Goal: Transaction & Acquisition: Purchase product/service

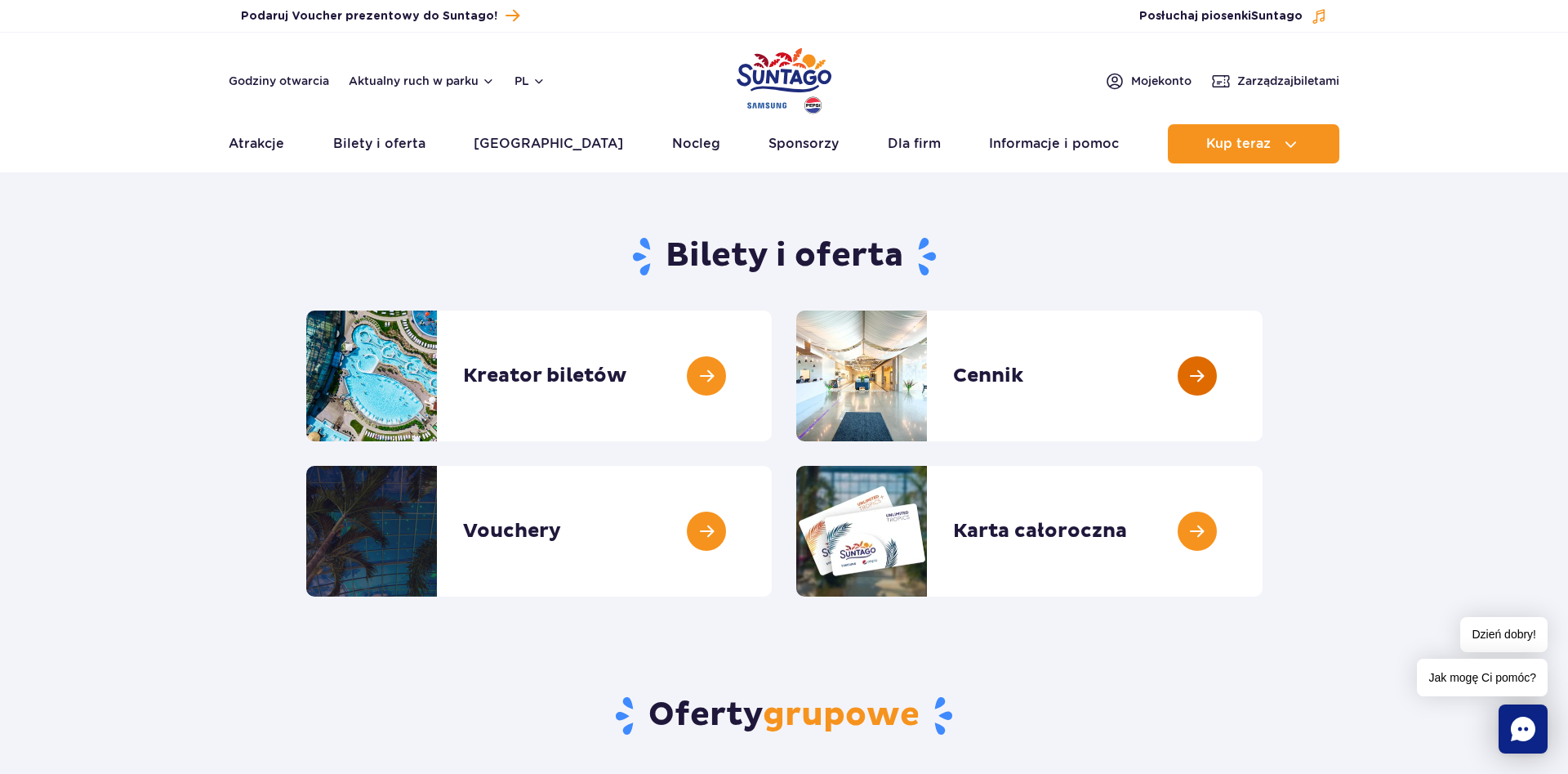
click at [1263, 365] on link at bounding box center [1263, 376] width 0 height 131
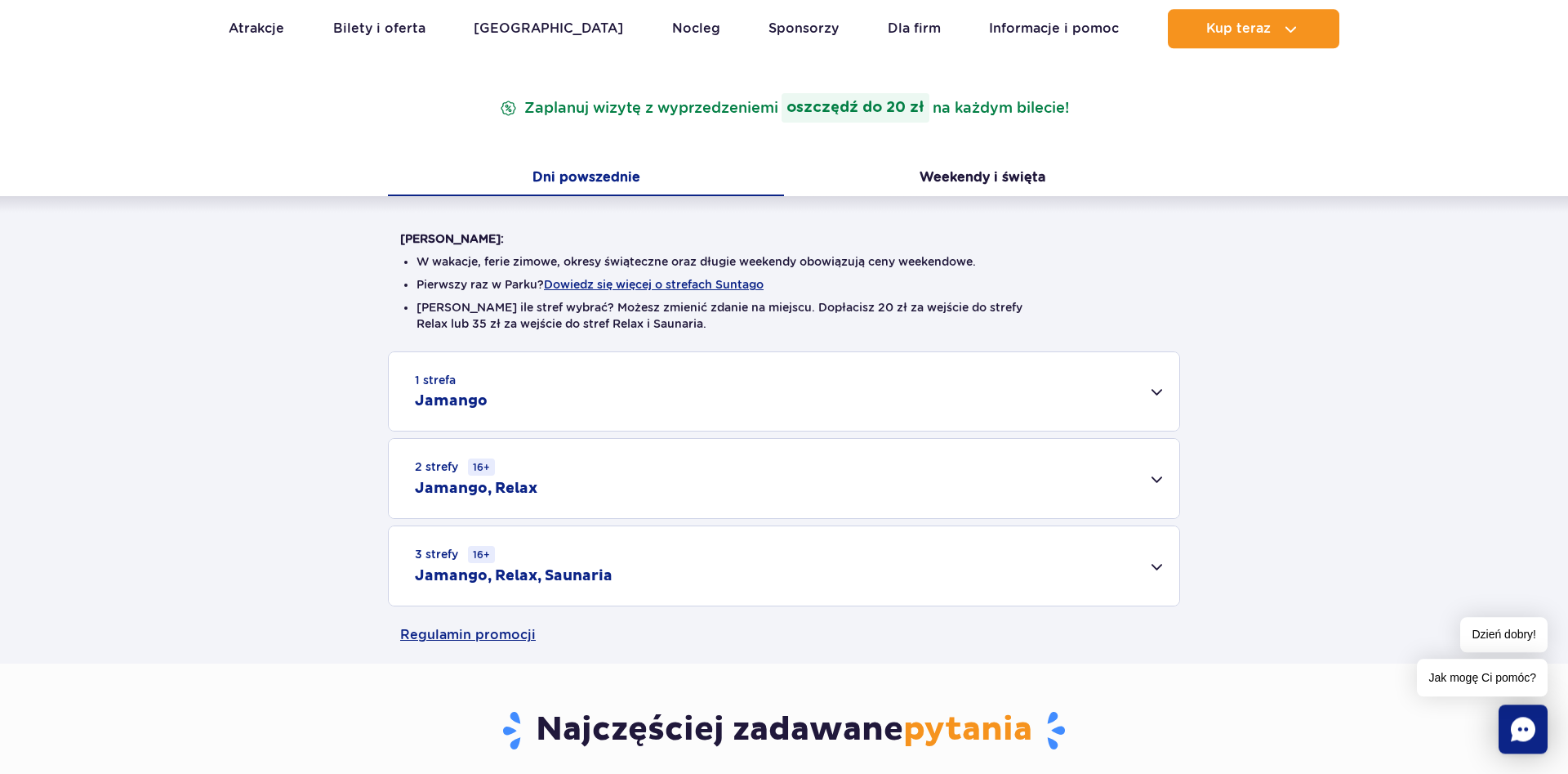
scroll to position [293, 0]
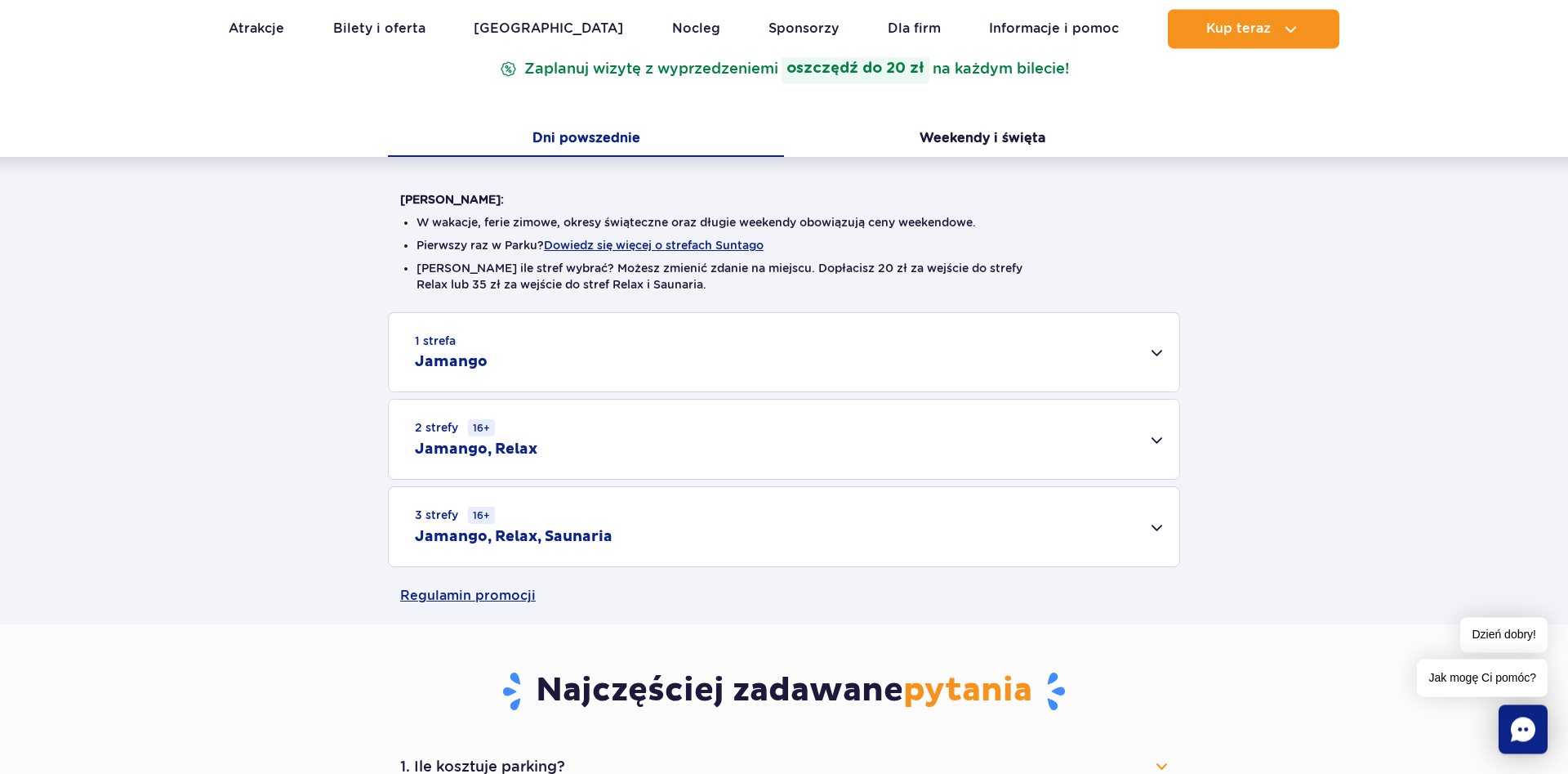
click at [1162, 355] on div "1 strefa Jamango" at bounding box center [784, 352] width 791 height 79
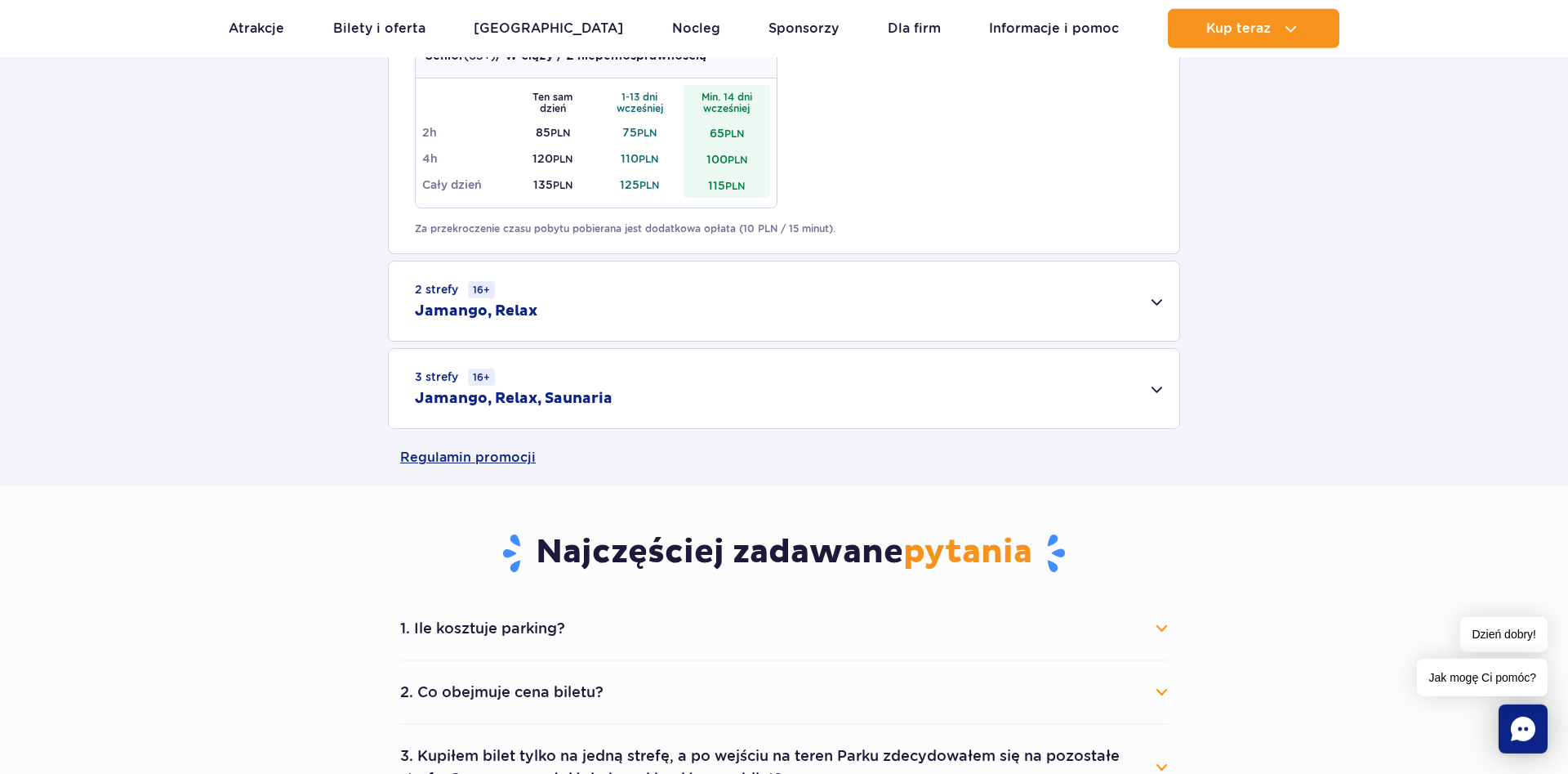
scroll to position [1030, 0]
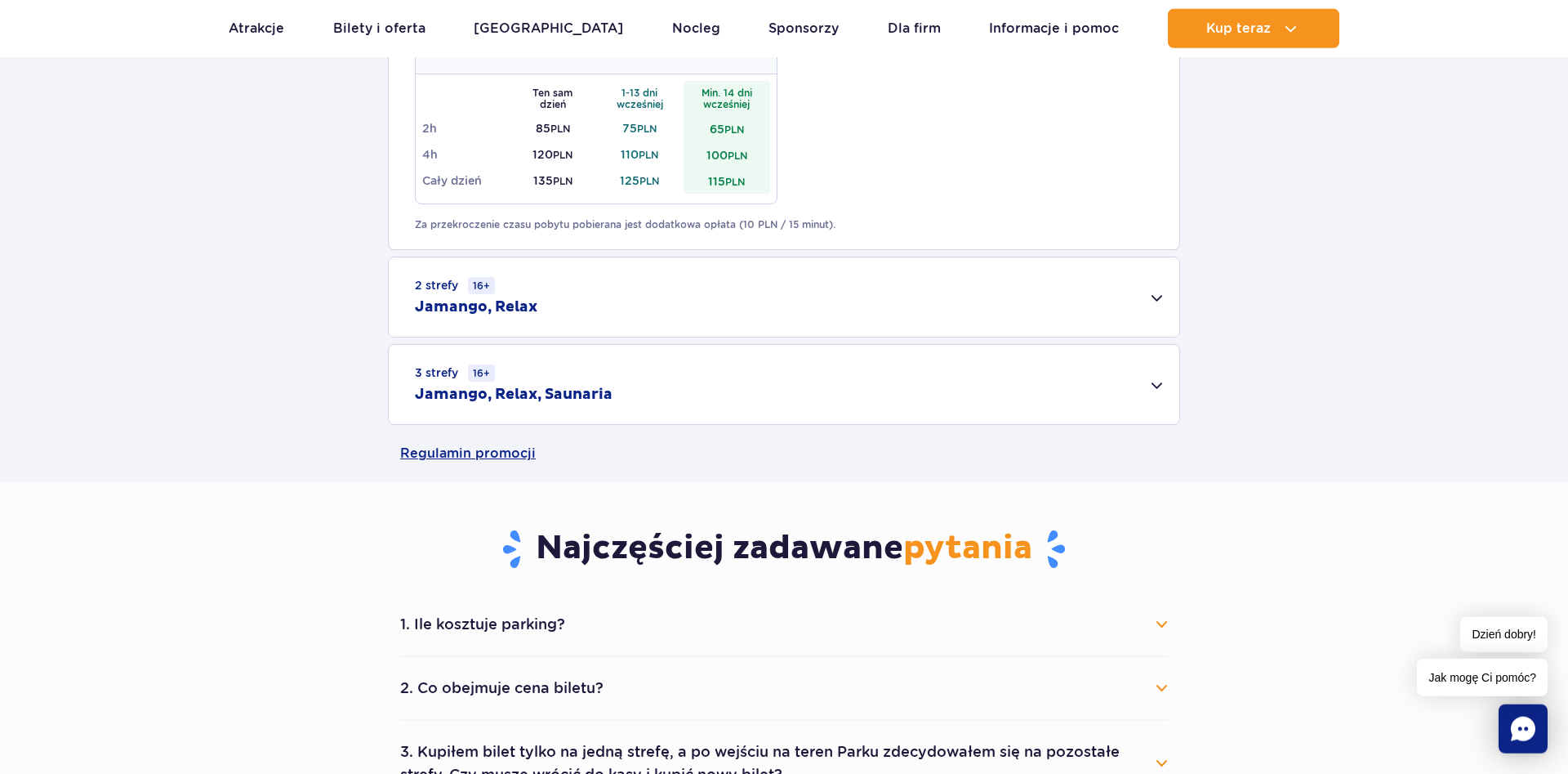
click at [1162, 622] on button "1. Ile kosztuje parking?" at bounding box center [784, 624] width 767 height 36
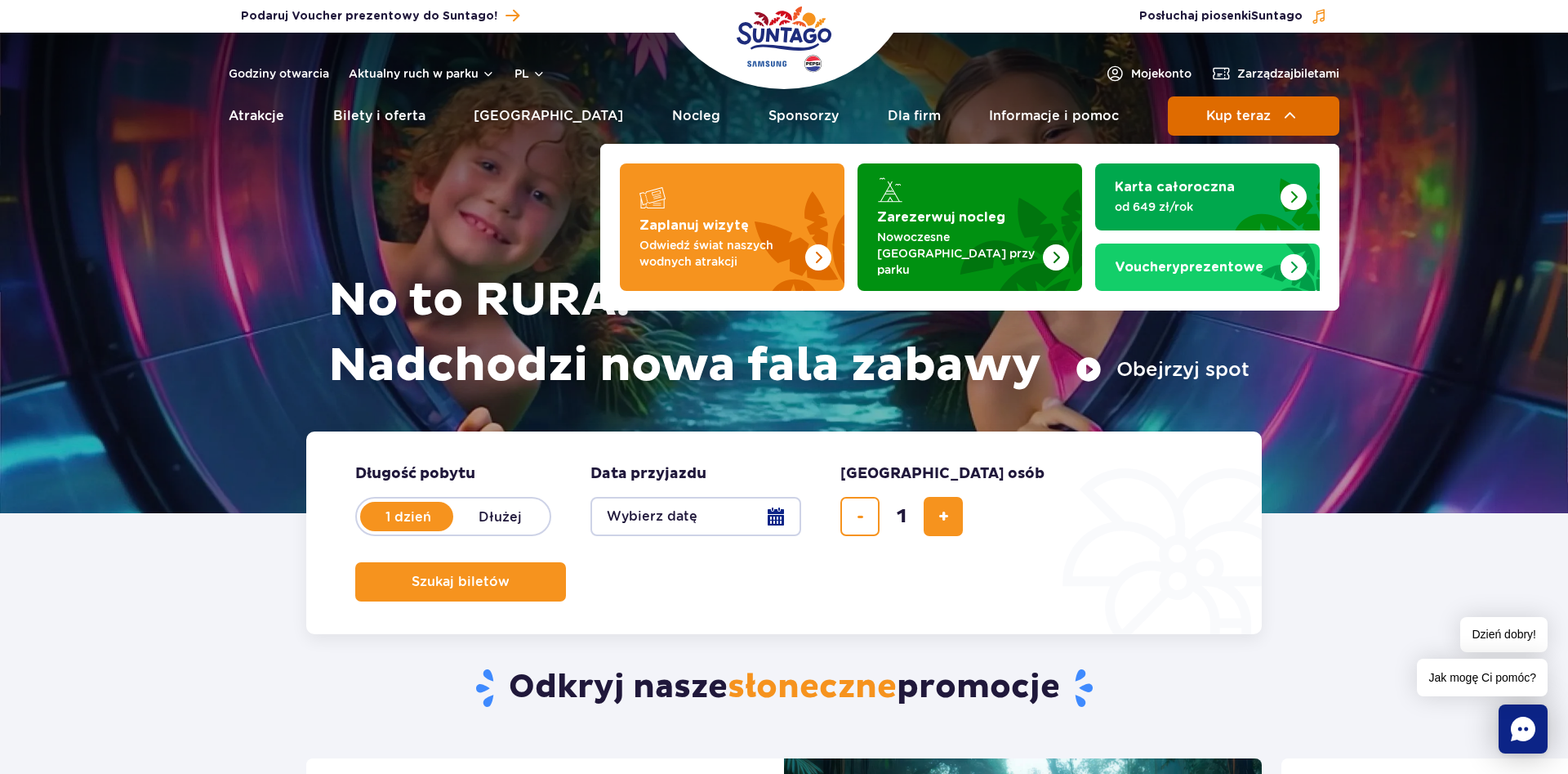
click at [1207, 124] on button "Kup teraz" at bounding box center [1254, 116] width 172 height 39
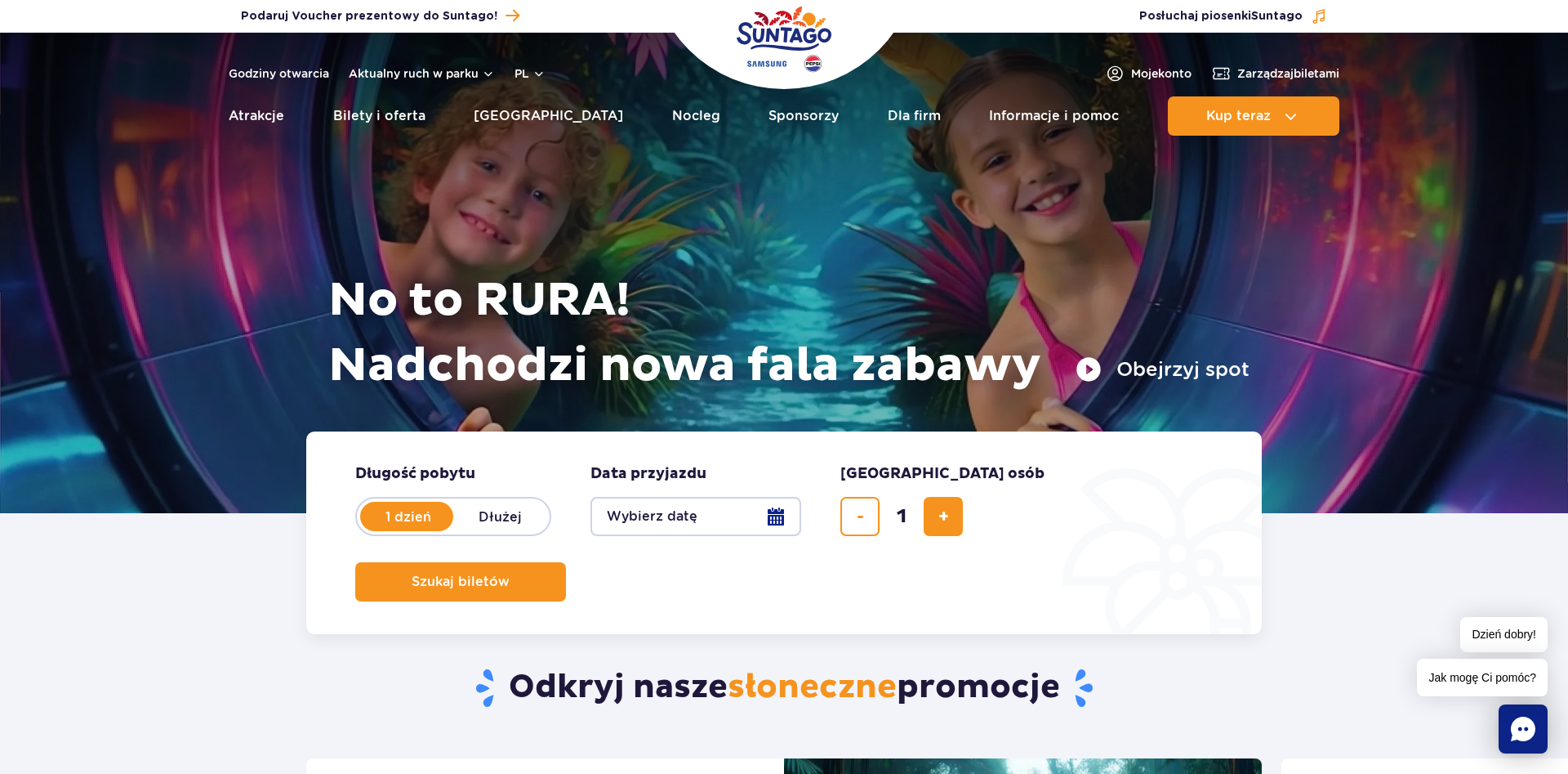
click at [774, 515] on button "Wybierz datę" at bounding box center [695, 516] width 210 height 39
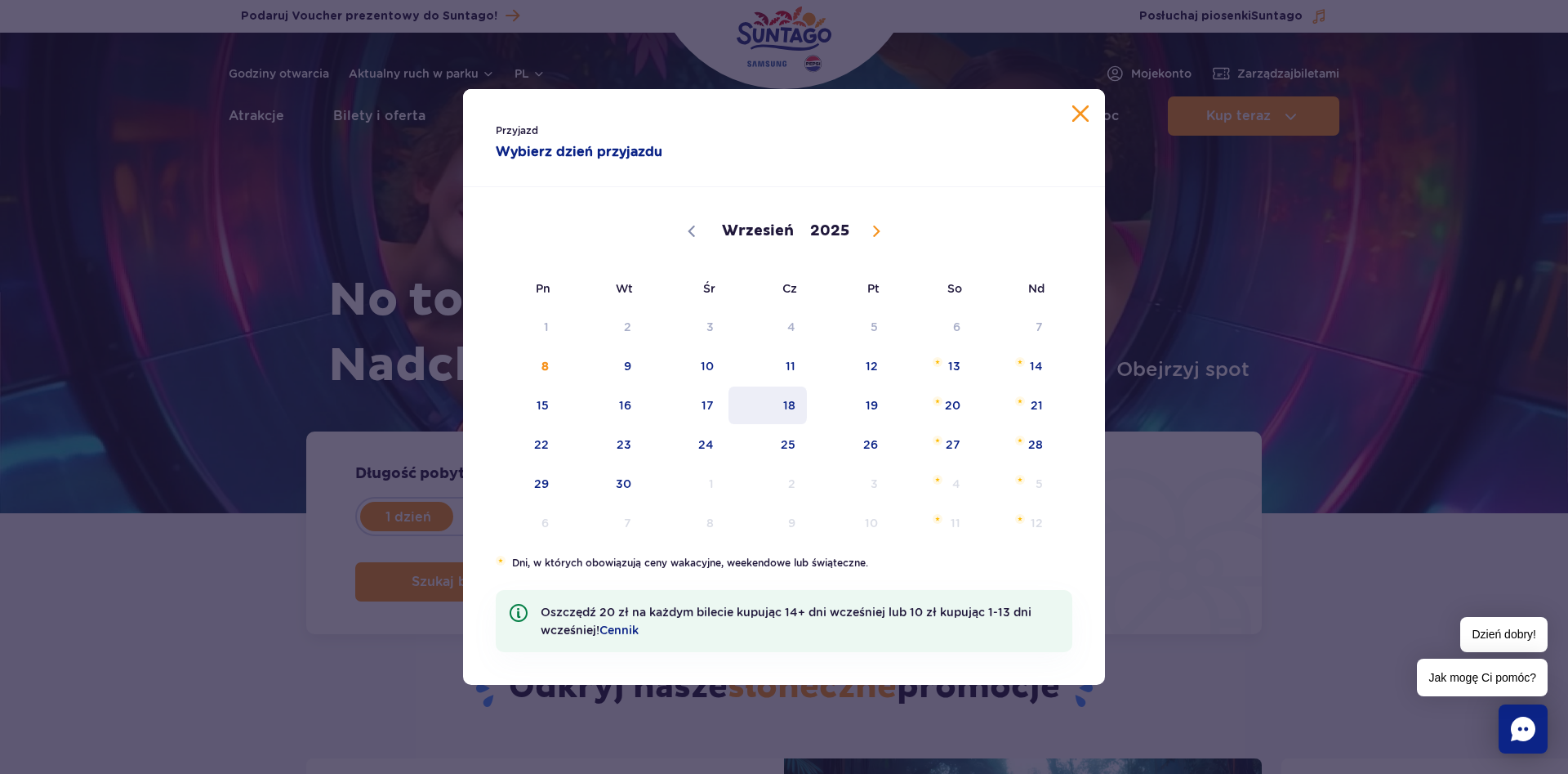
click at [781, 402] on span "18" at bounding box center [767, 406] width 82 height 38
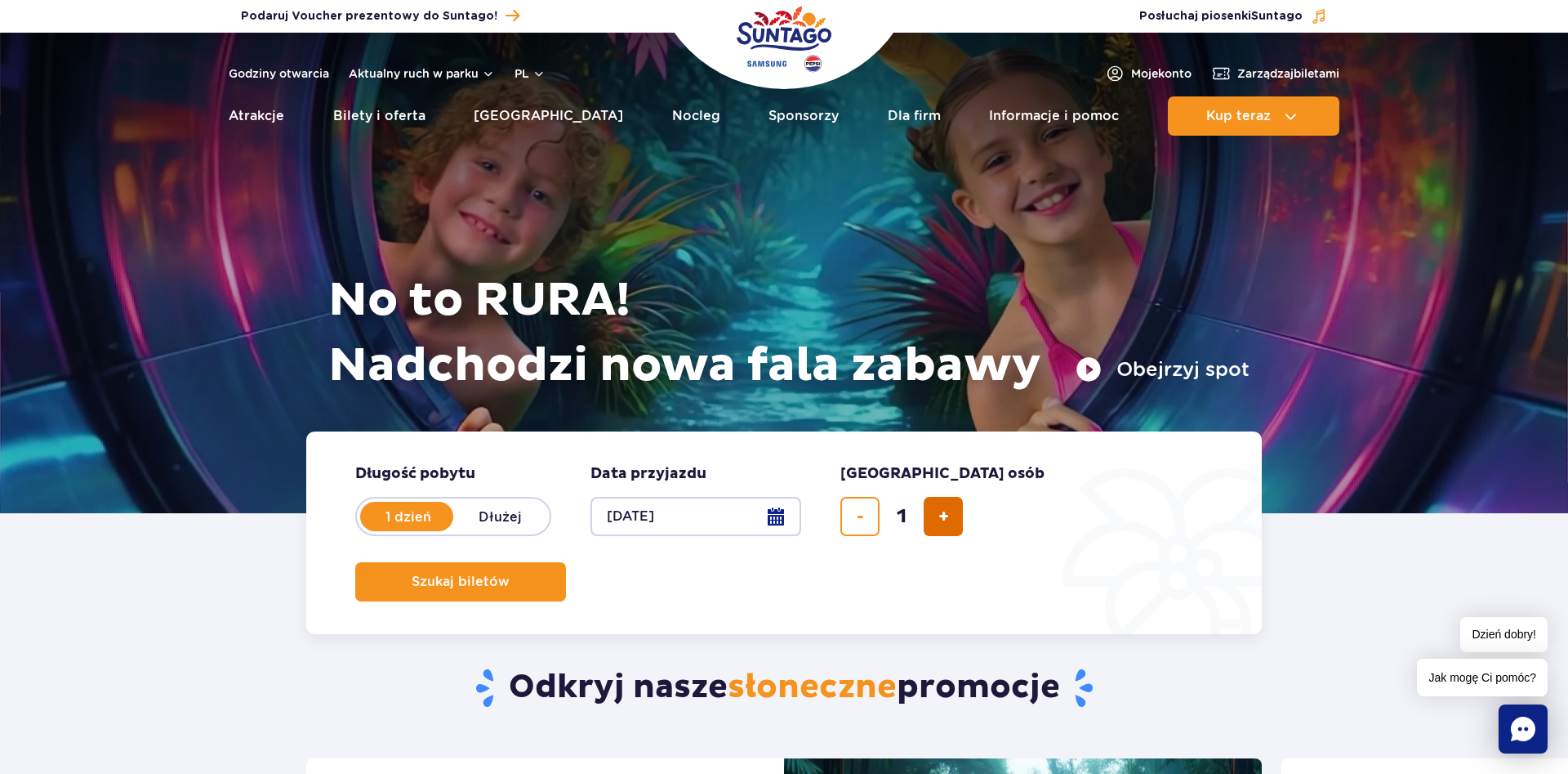
click at [952, 518] on button "dodaj bilet" at bounding box center [942, 516] width 39 height 39
type input "2"
click at [503, 574] on span "Szukaj biletów" at bounding box center [454, 582] width 98 height 14
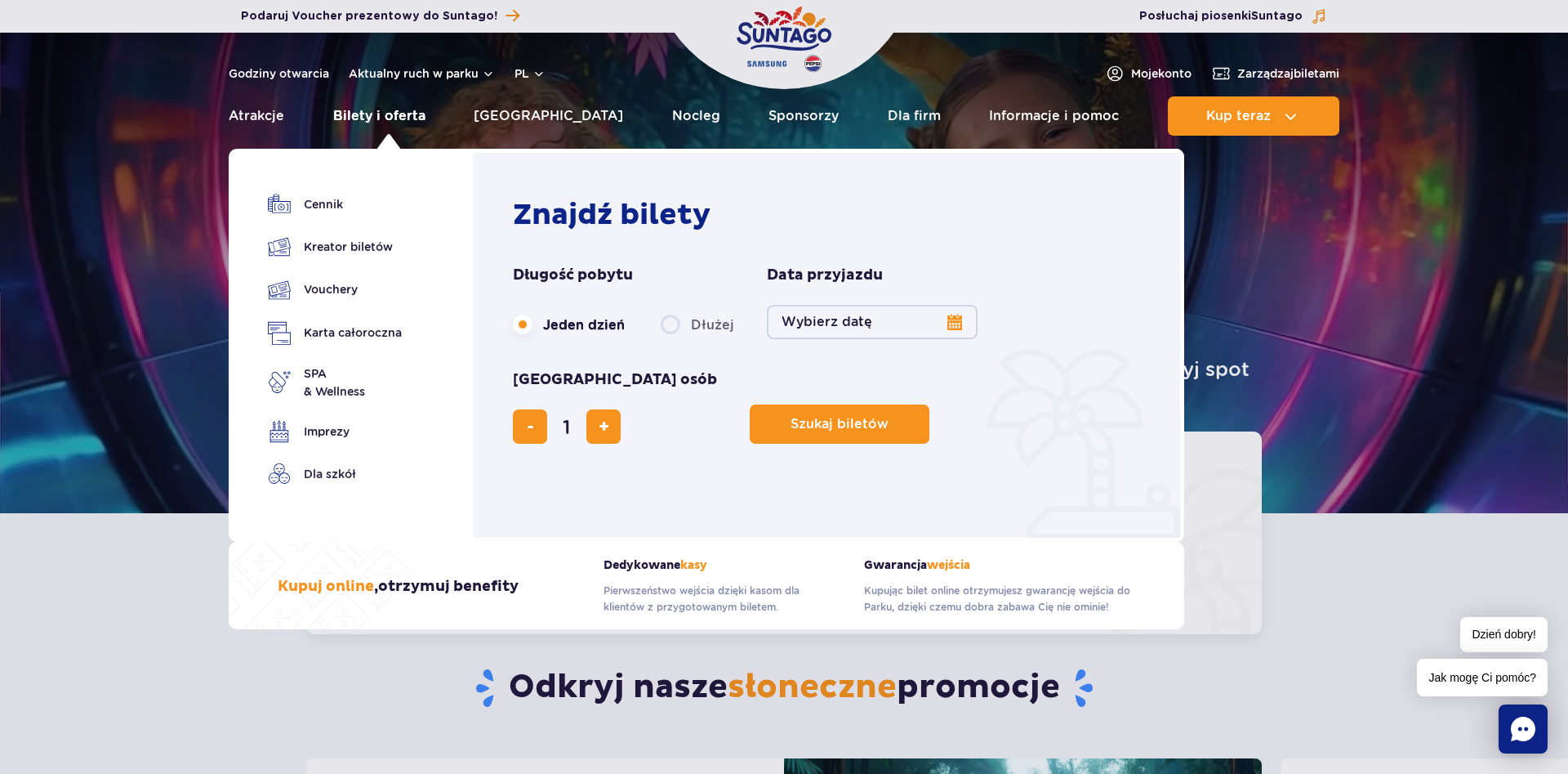
click at [383, 116] on link "Bilety i oferta" at bounding box center [379, 116] width 92 height 39
click at [320, 206] on link "Cennik" at bounding box center [335, 204] width 134 height 23
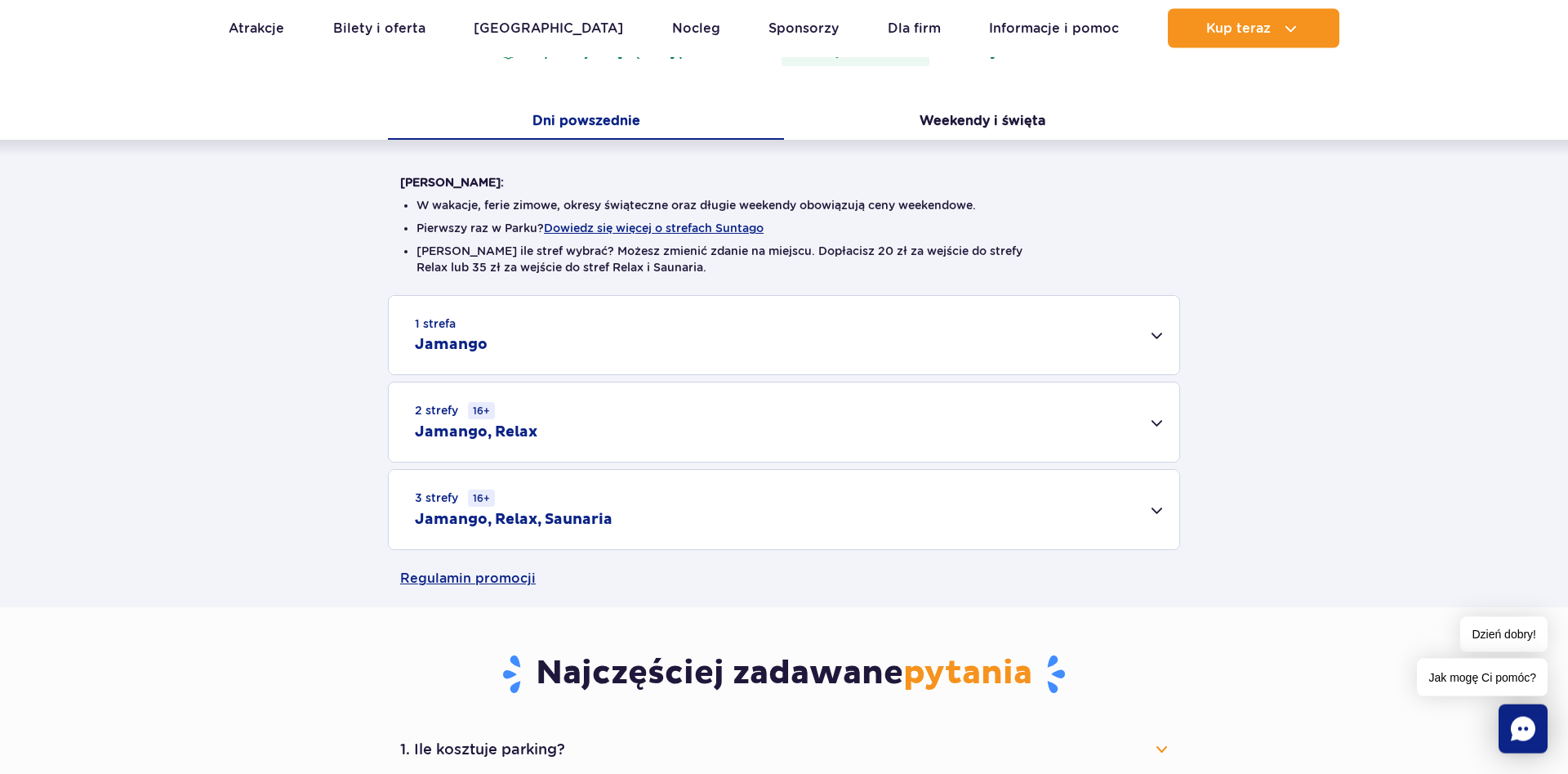
scroll to position [306, 0]
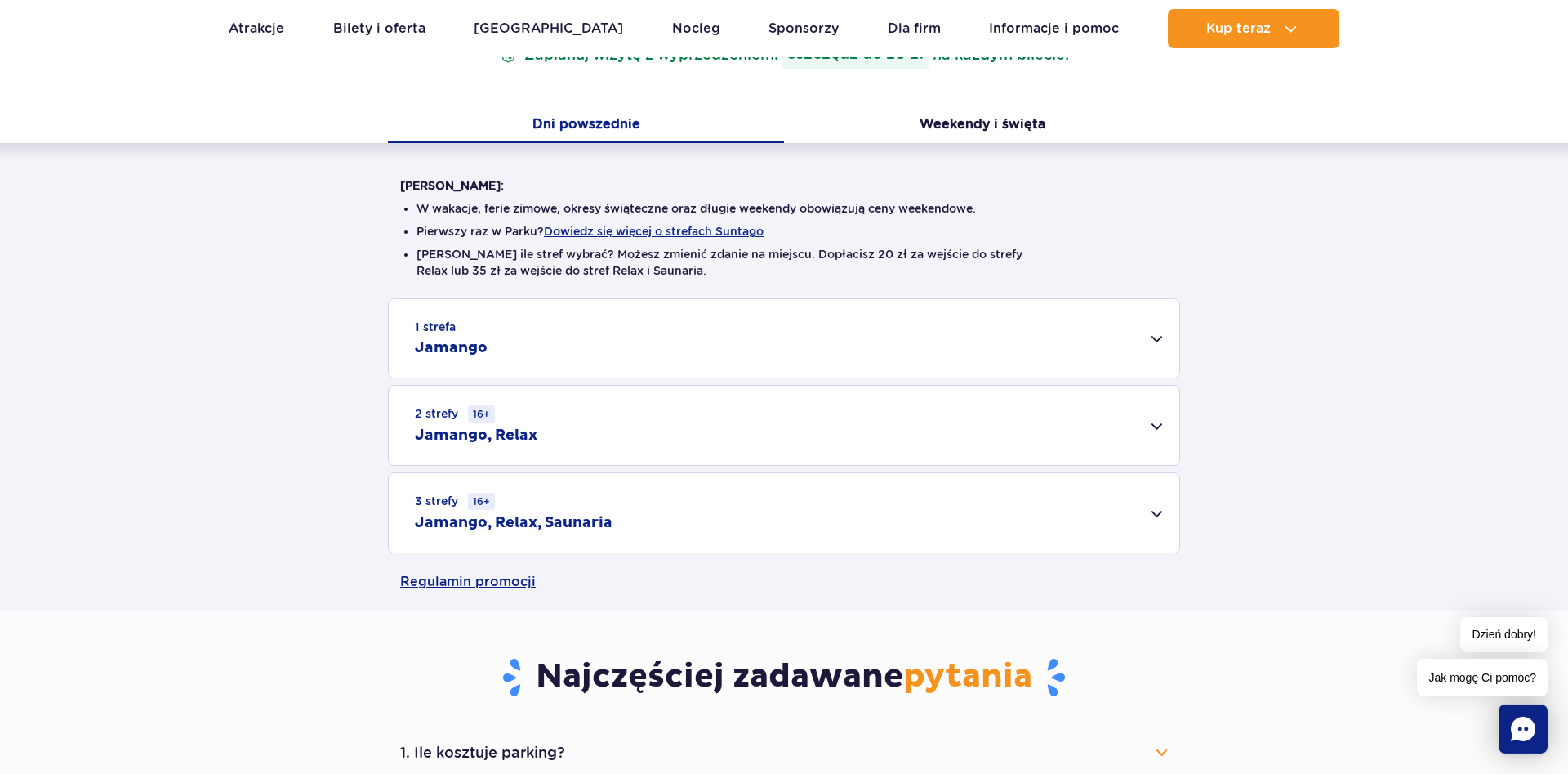
click at [1155, 339] on div "1 strefa Jamango" at bounding box center [784, 338] width 791 height 79
